Goal: Entertainment & Leisure: Consume media (video, audio)

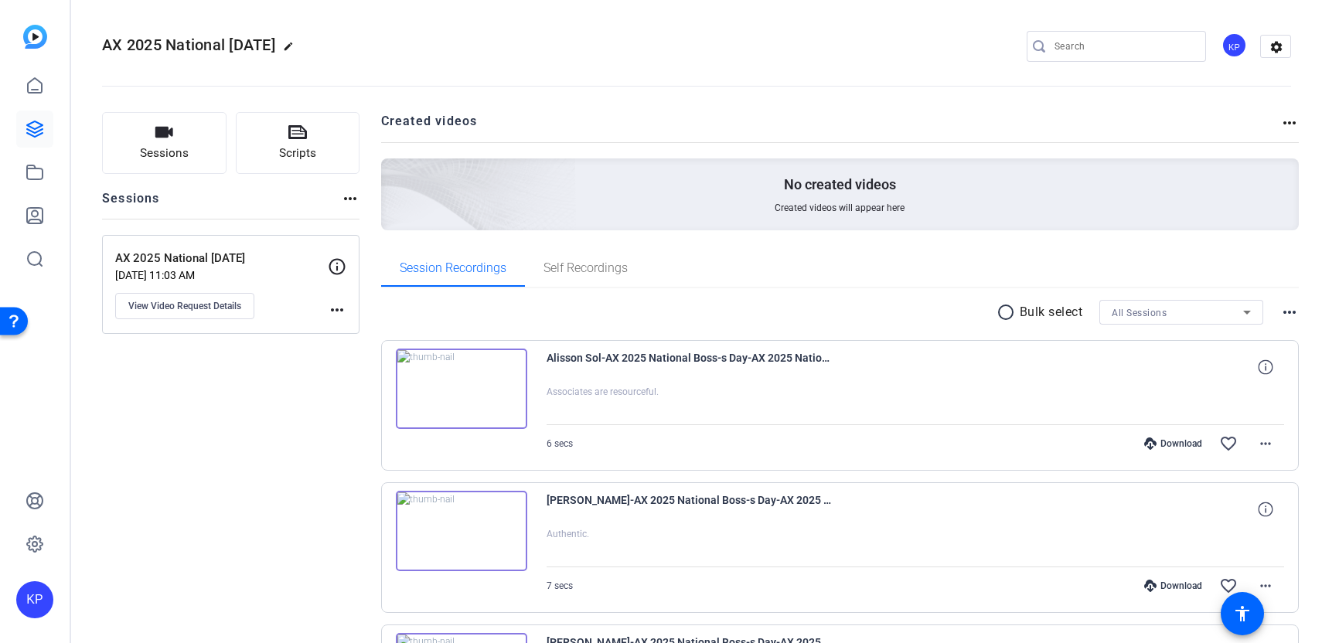
click at [468, 391] on img at bounding box center [461, 389] width 131 height 80
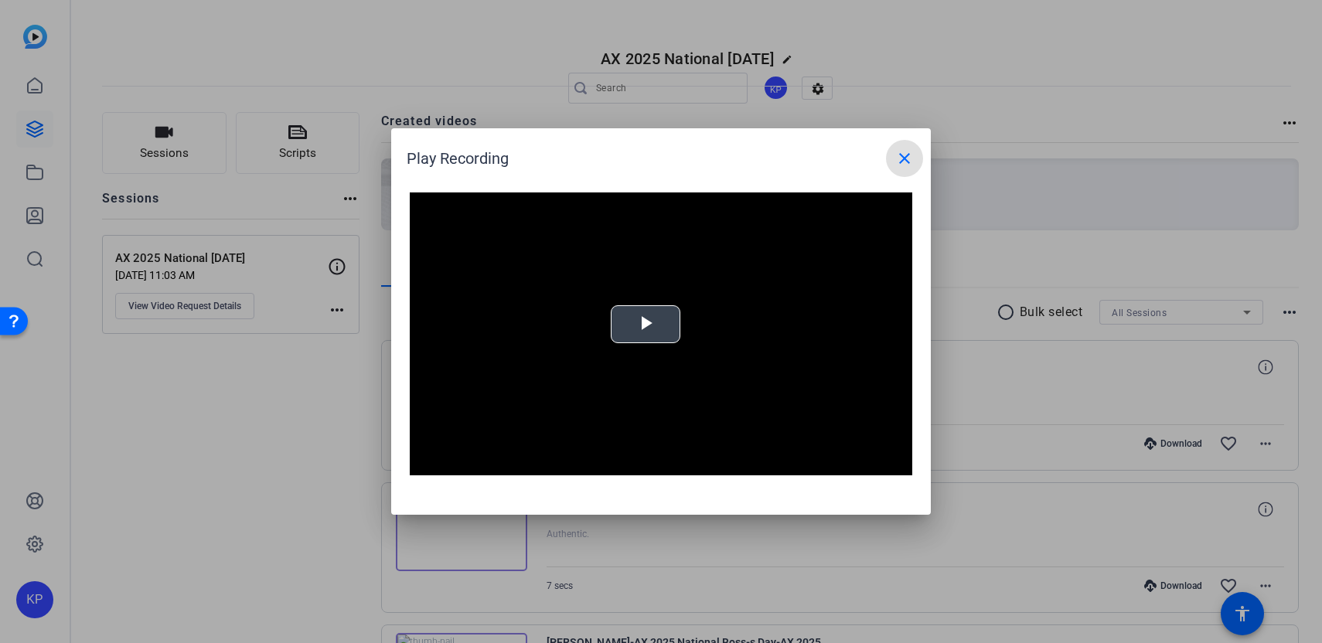
click at [646, 325] on span "Video Player" at bounding box center [646, 325] width 0 height 0
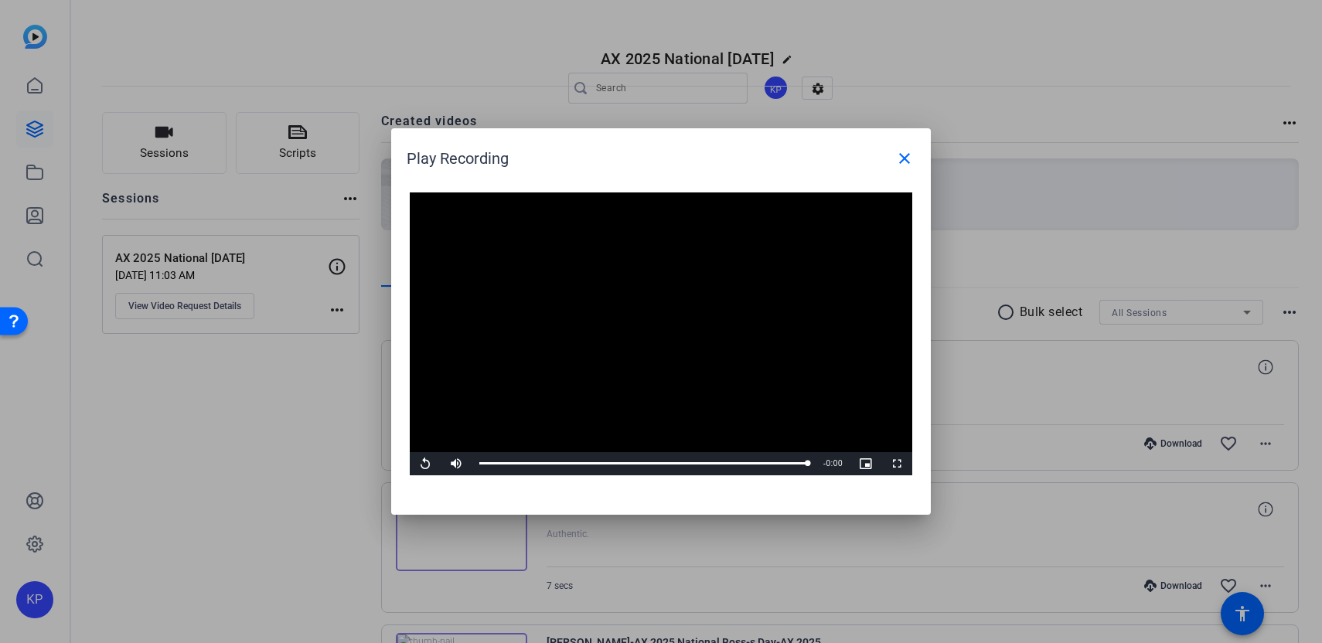
click at [285, 380] on div at bounding box center [661, 321] width 1322 height 643
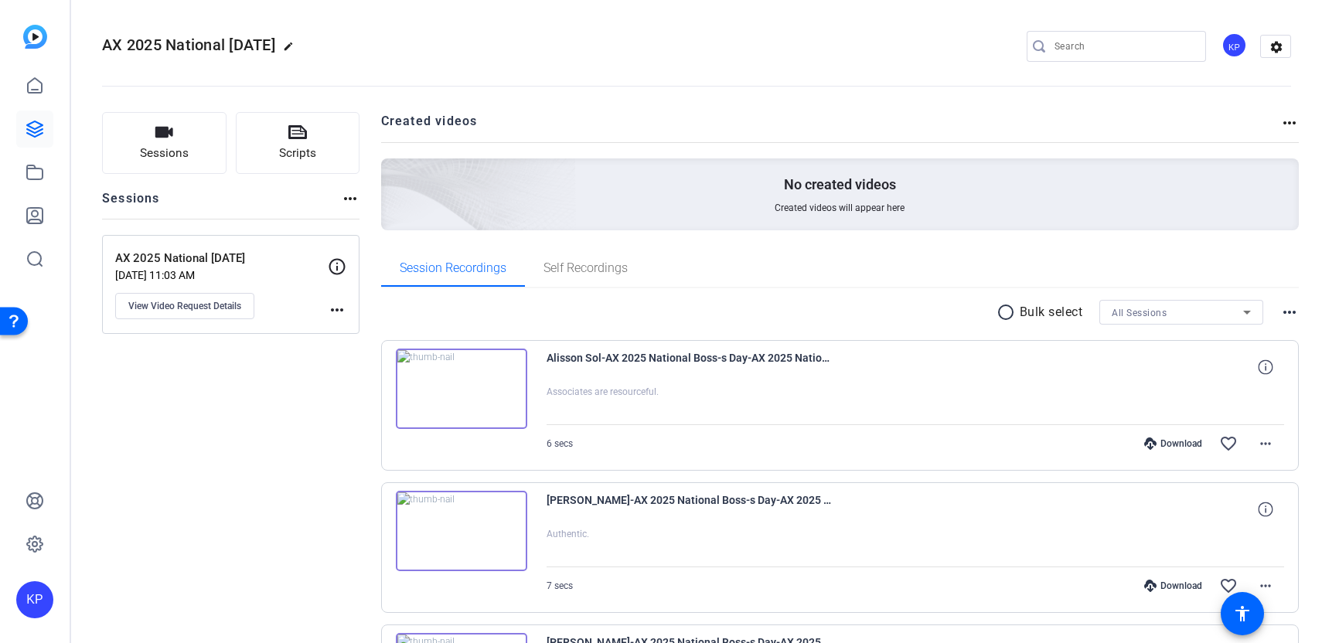
click at [490, 530] on img at bounding box center [461, 531] width 131 height 80
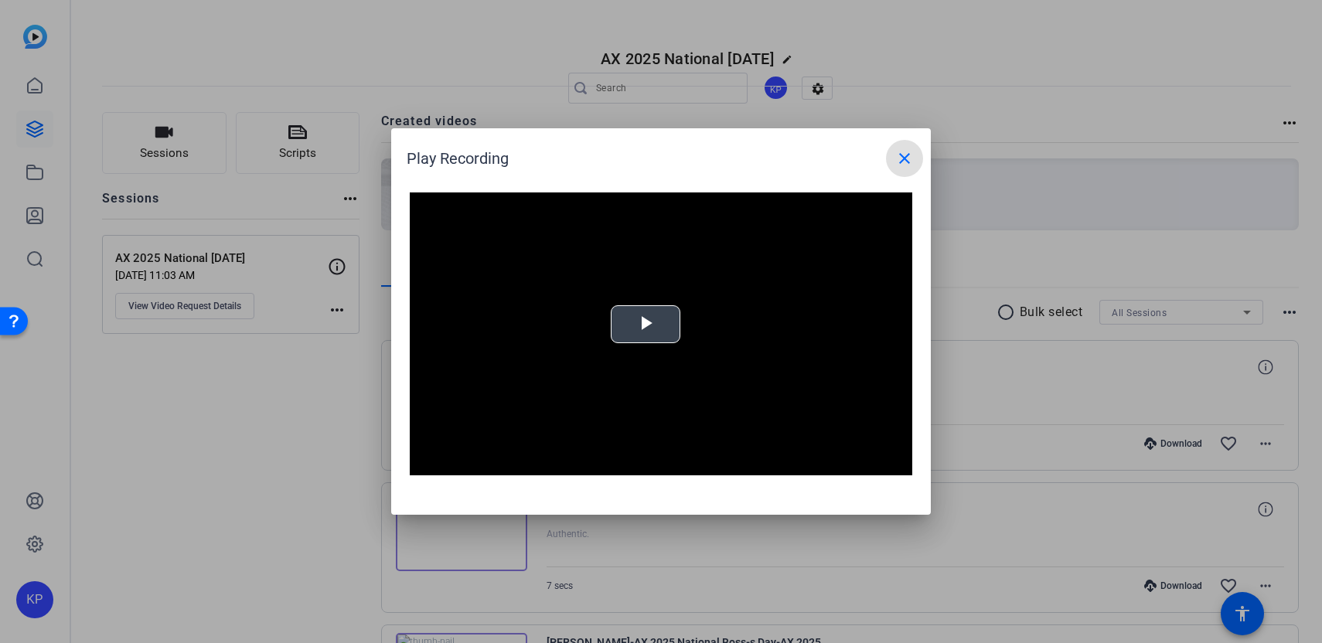
click at [646, 325] on span "Video Player" at bounding box center [646, 325] width 0 height 0
click at [285, 421] on div at bounding box center [661, 321] width 1322 height 643
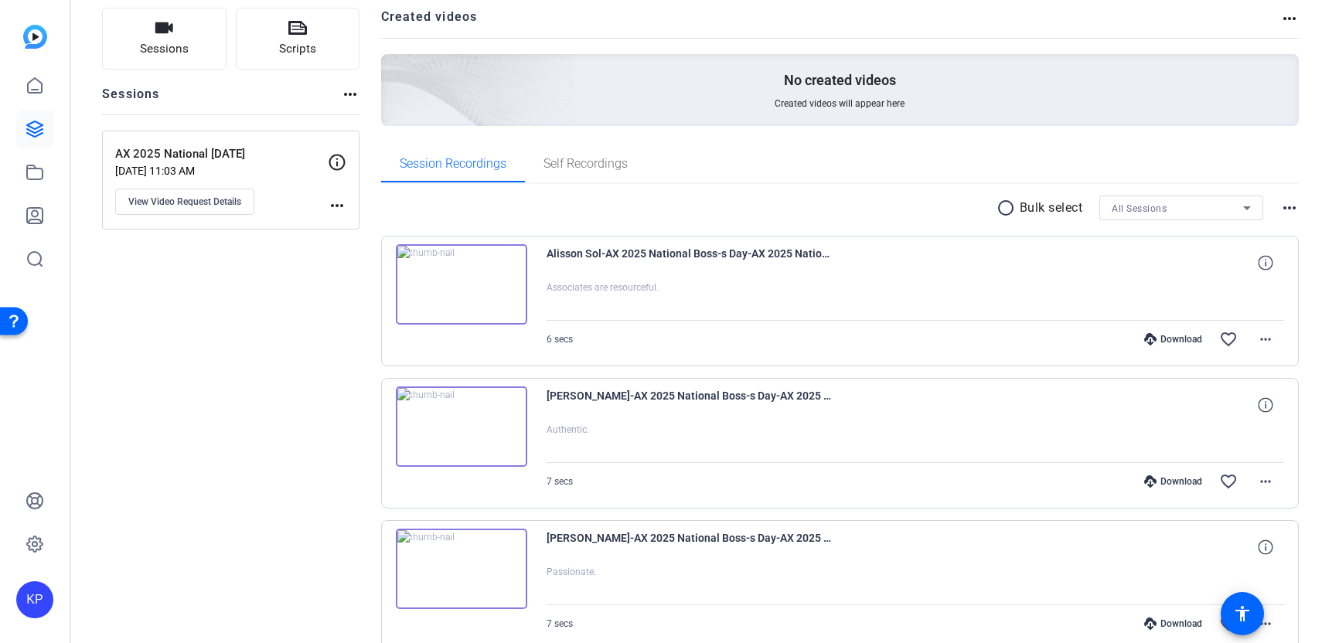
scroll to position [108, 0]
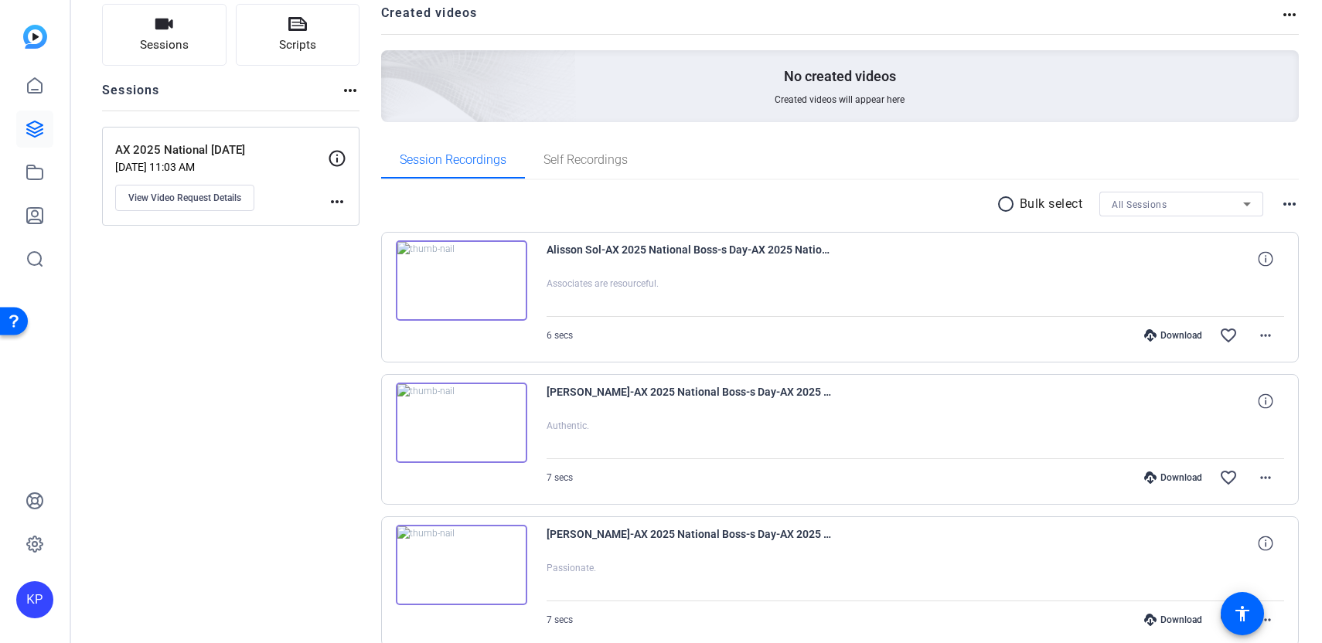
click at [466, 568] on img at bounding box center [461, 565] width 131 height 80
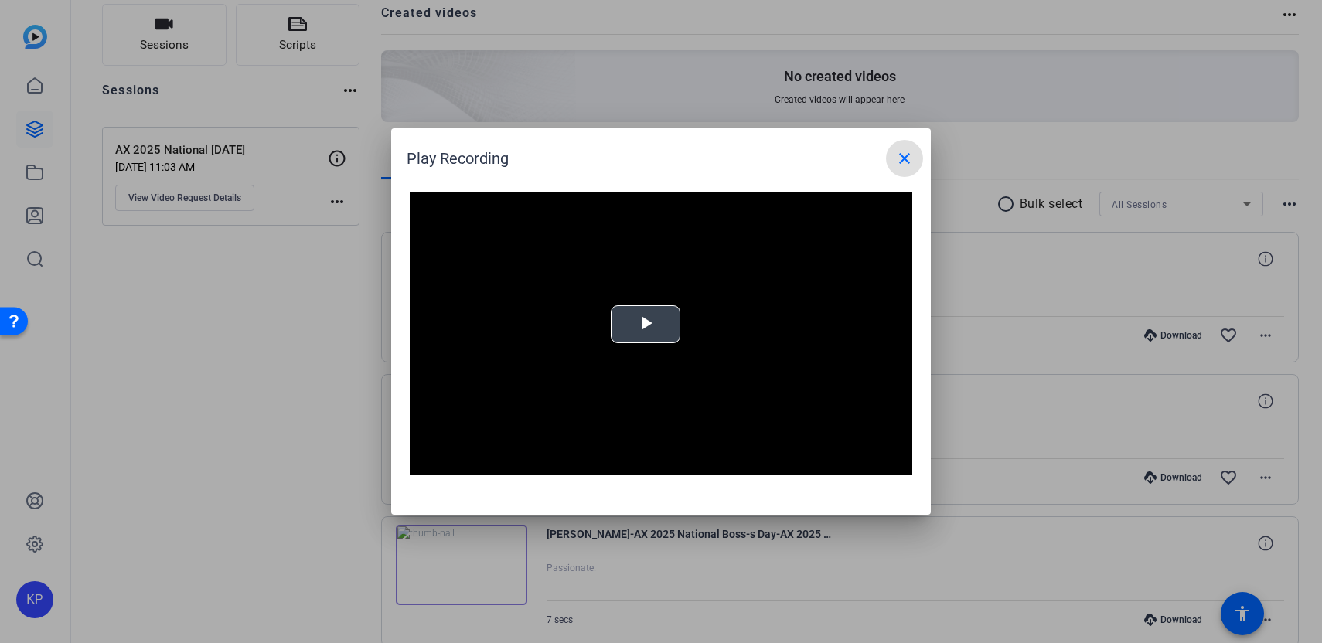
click at [697, 293] on video "Video Player" at bounding box center [661, 334] width 503 height 283
click at [279, 332] on div at bounding box center [661, 321] width 1322 height 643
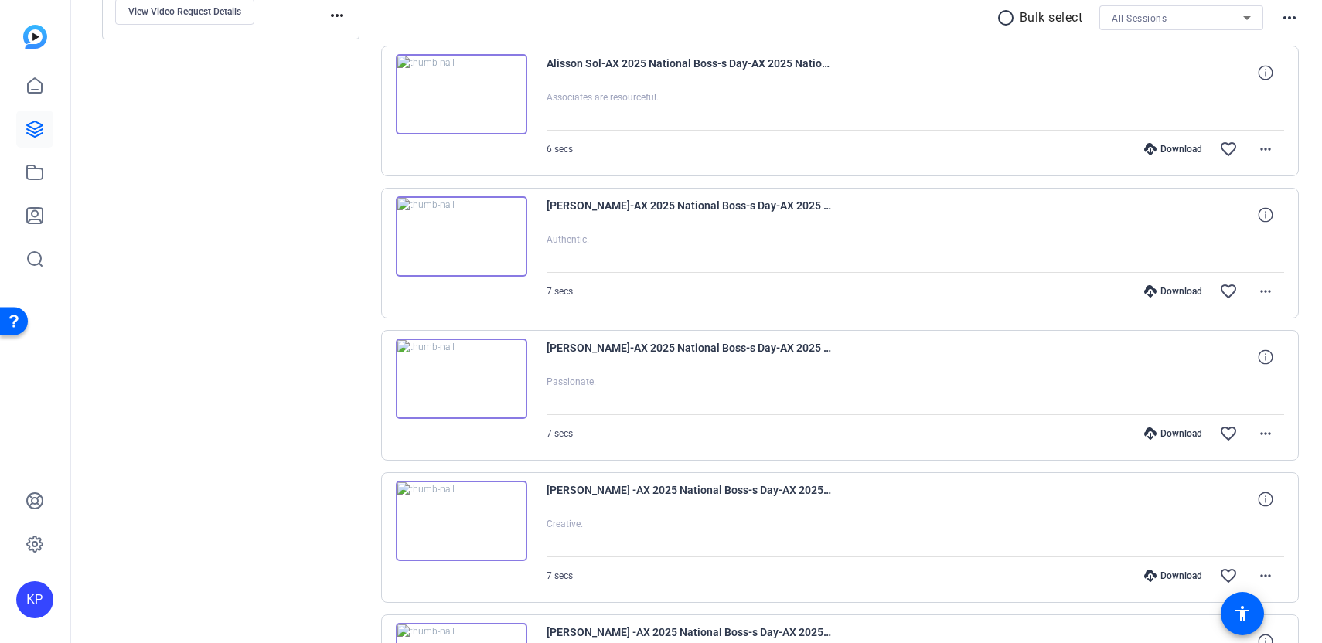
scroll to position [300, 0]
